Goal: Information Seeking & Learning: Learn about a topic

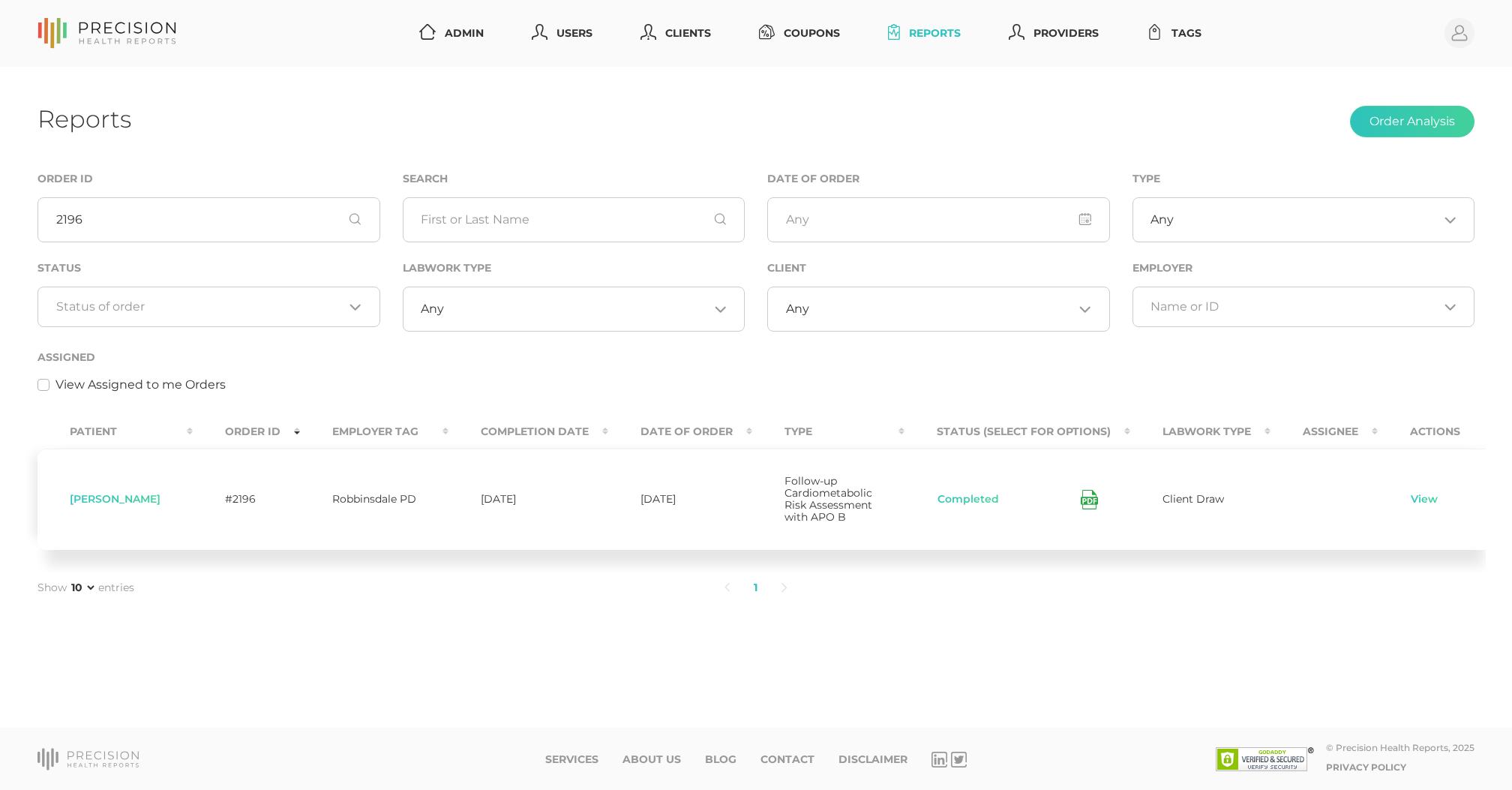
click at [212, 222] on input "2196" at bounding box center [208, 219] width 342 height 45
click at [273, 312] on input "Search for option" at bounding box center [200, 306] width 288 height 15
